Goal: Task Accomplishment & Management: Manage account settings

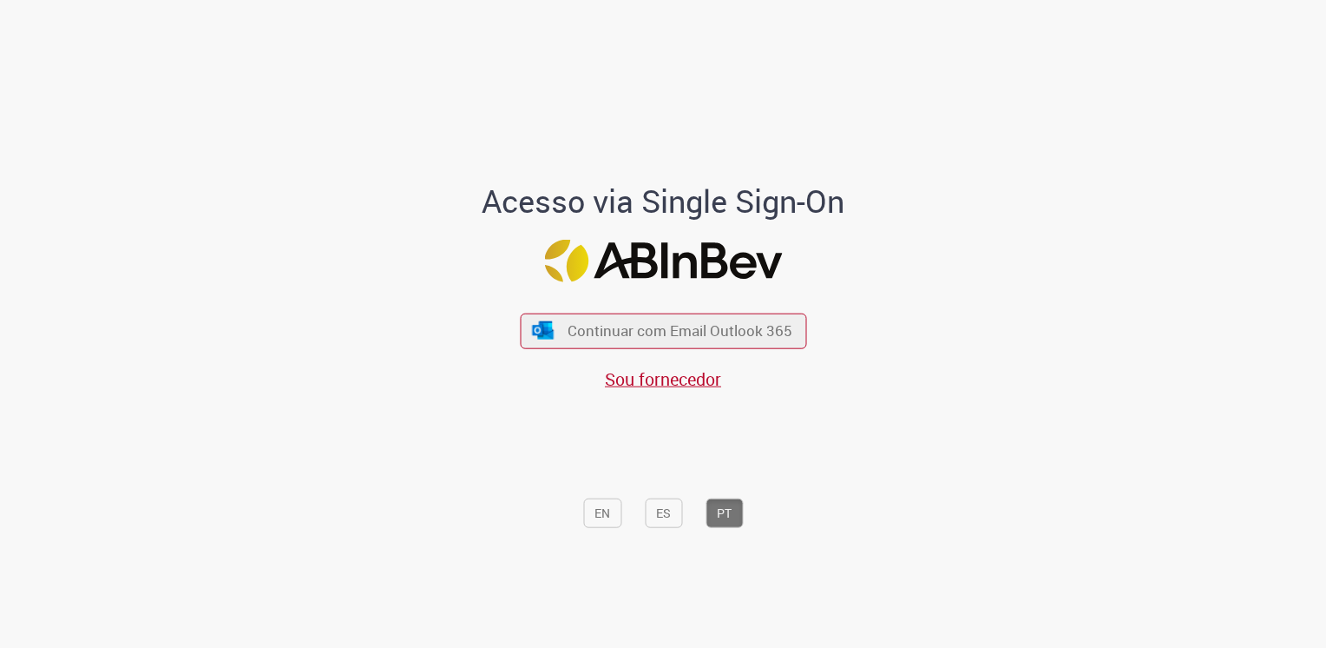
click at [761, 352] on div "Continuar com Email Outlook 365 Sou fornecedor" at bounding box center [663, 342] width 286 height 96
click at [771, 342] on button "Continuar com Email Outlook 365" at bounding box center [663, 330] width 293 height 36
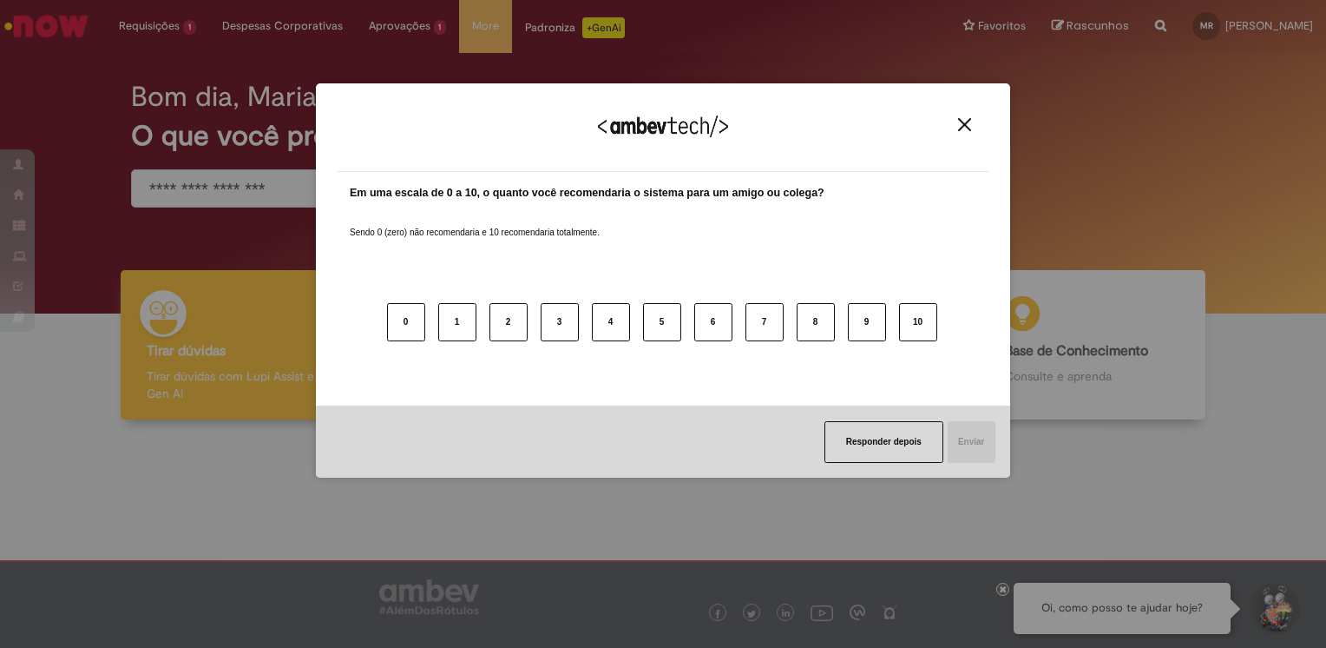
click at [963, 120] on img "Close" at bounding box center [964, 124] width 13 height 13
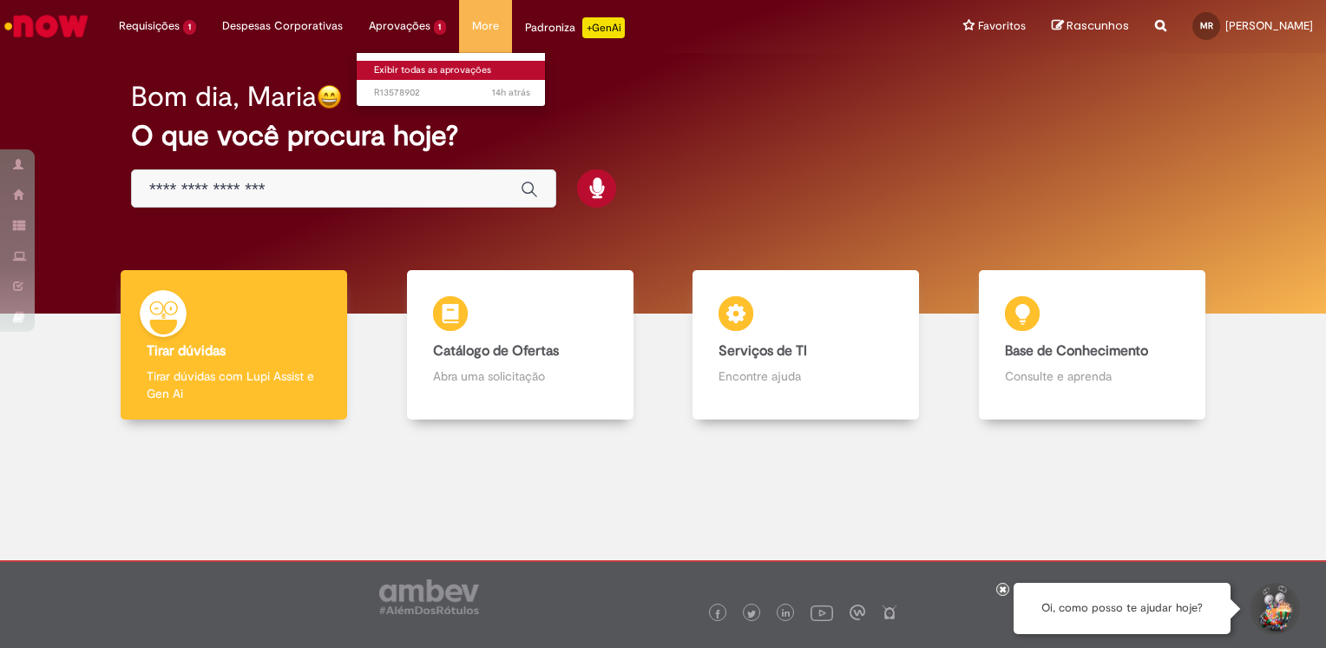
click at [441, 72] on link "Exibir todas as aprovações" at bounding box center [452, 70] width 191 height 19
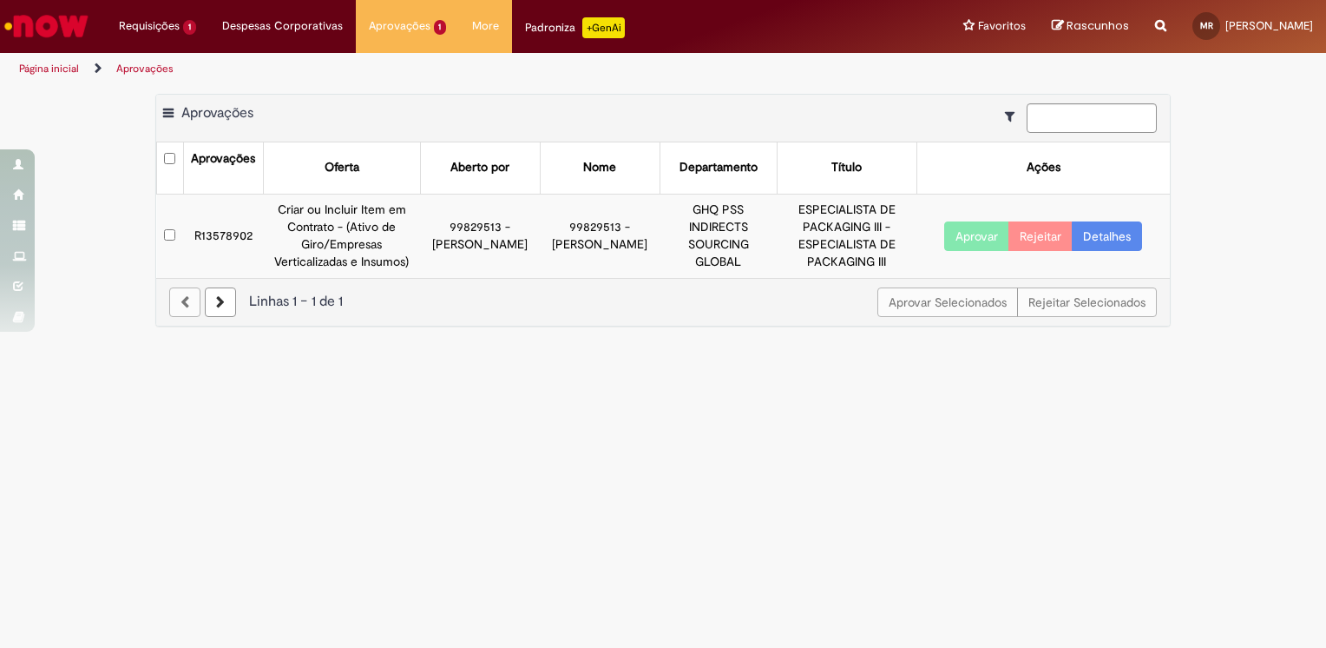
click at [785, 388] on main "Aprovações Exportar como PDF Exportar como Excel Exportar como CSV Aprovações A…" at bounding box center [663, 366] width 1326 height 562
